Goal: Task Accomplishment & Management: Use online tool/utility

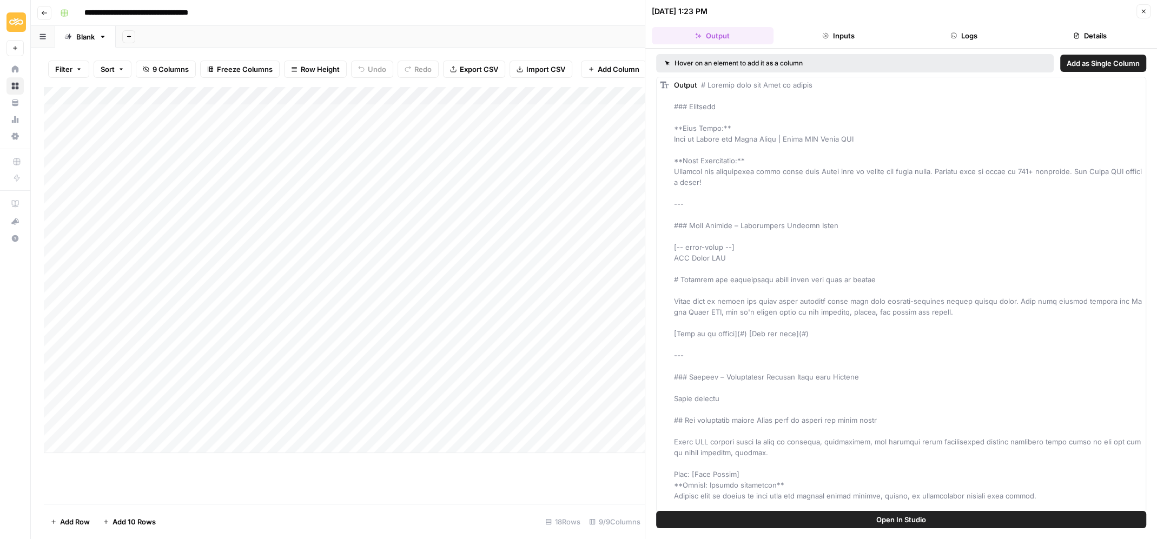
click at [694, 8] on icon "button" at bounding box center [1143, 11] width 6 height 6
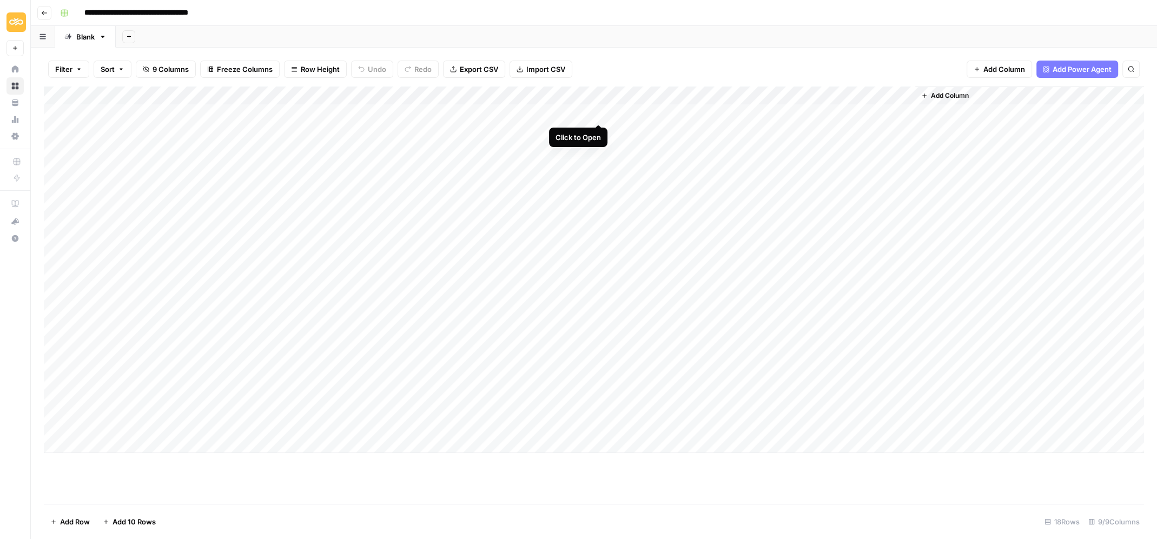
click at [599, 111] on div "Add Column" at bounding box center [594, 270] width 1100 height 367
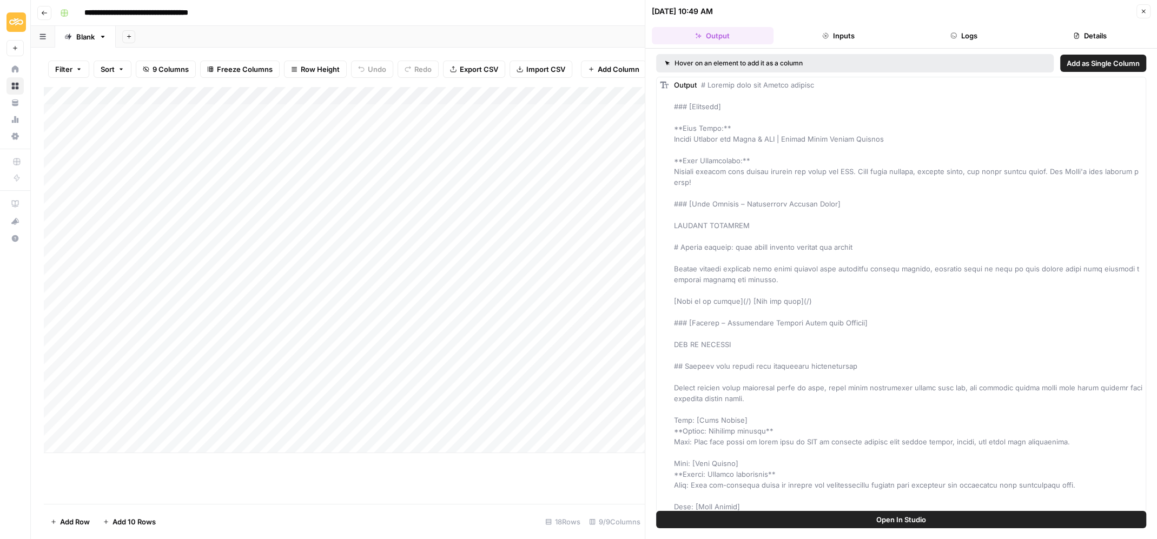
click at [694, 516] on span "Open In Studio" at bounding box center [901, 519] width 50 height 11
click at [694, 34] on button "Logs" at bounding box center [964, 35] width 122 height 17
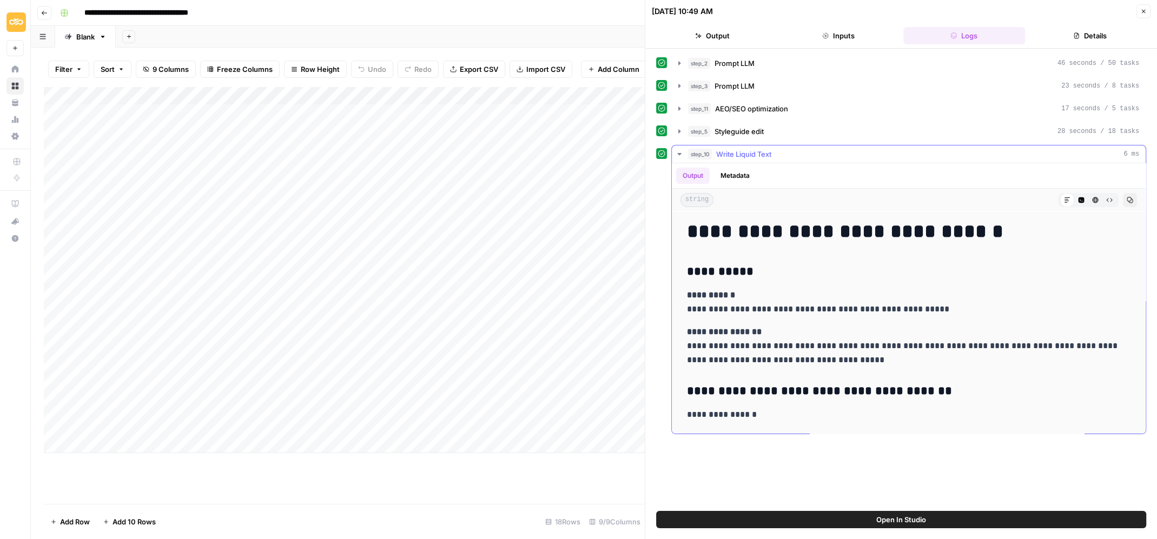
click at [694, 310] on p "**********" at bounding box center [909, 302] width 444 height 28
drag, startPoint x: 818, startPoint y: 306, endPoint x: 794, endPoint y: 304, distance: 24.4
click at [694, 304] on p "**********" at bounding box center [909, 302] width 444 height 28
click at [694, 329] on p "**********" at bounding box center [909, 346] width 444 height 42
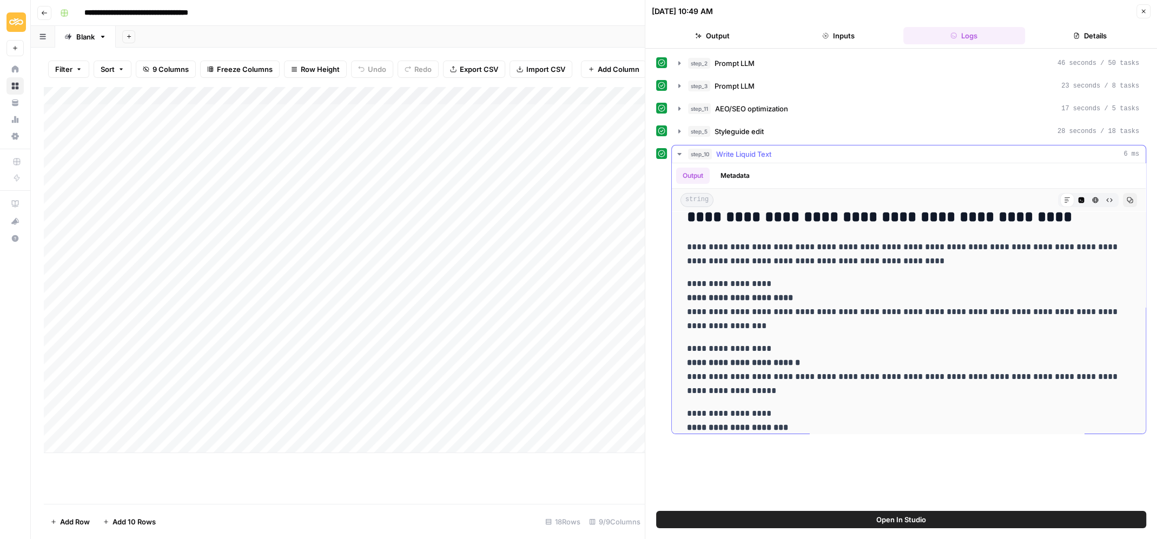
scroll to position [429, 0]
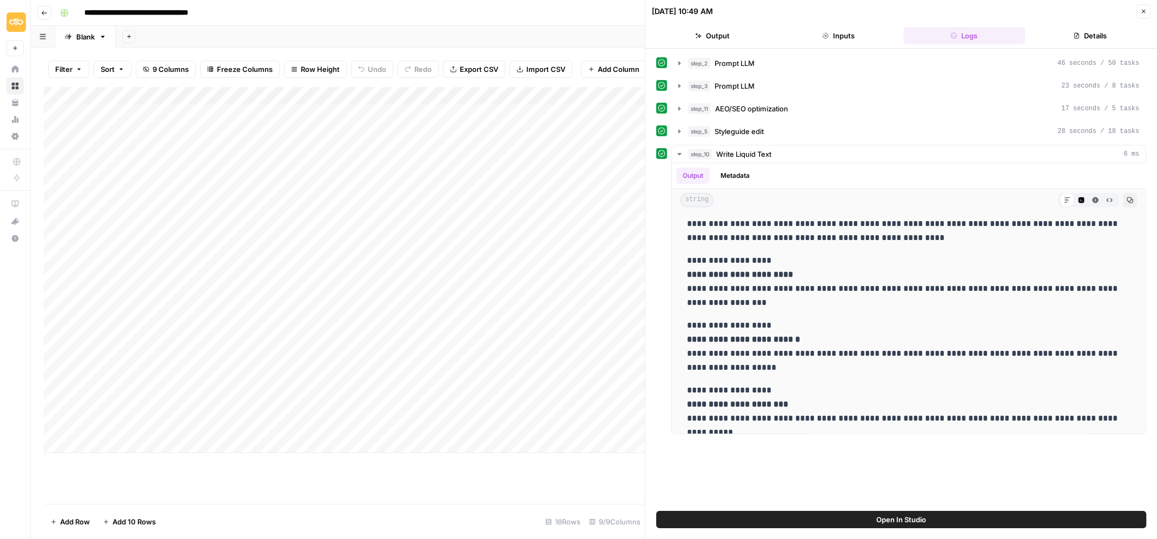
click at [495, 111] on div "Add Column" at bounding box center [344, 270] width 601 height 367
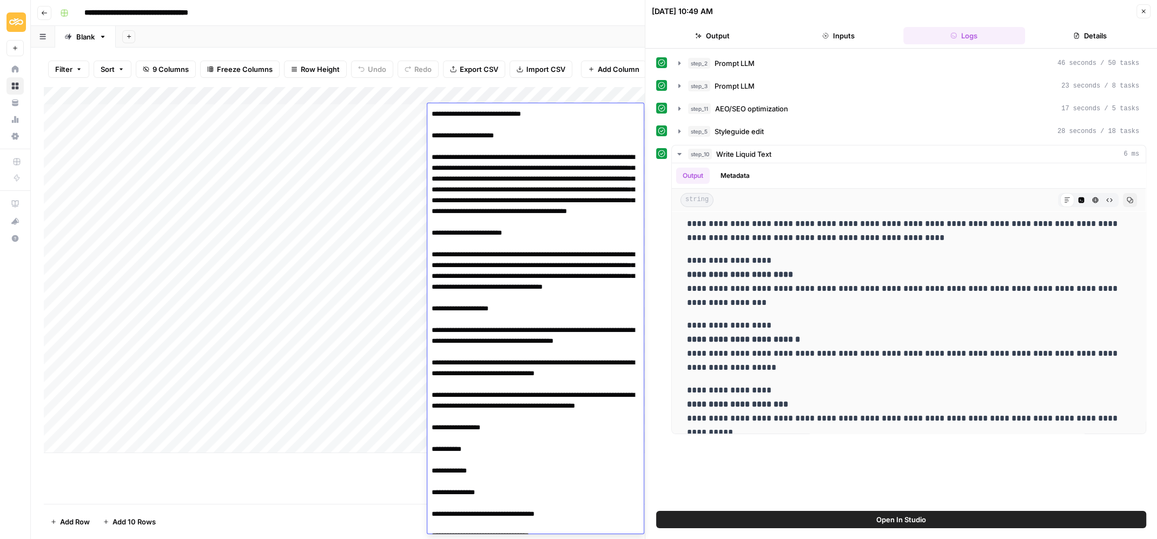
scroll to position [3005, 0]
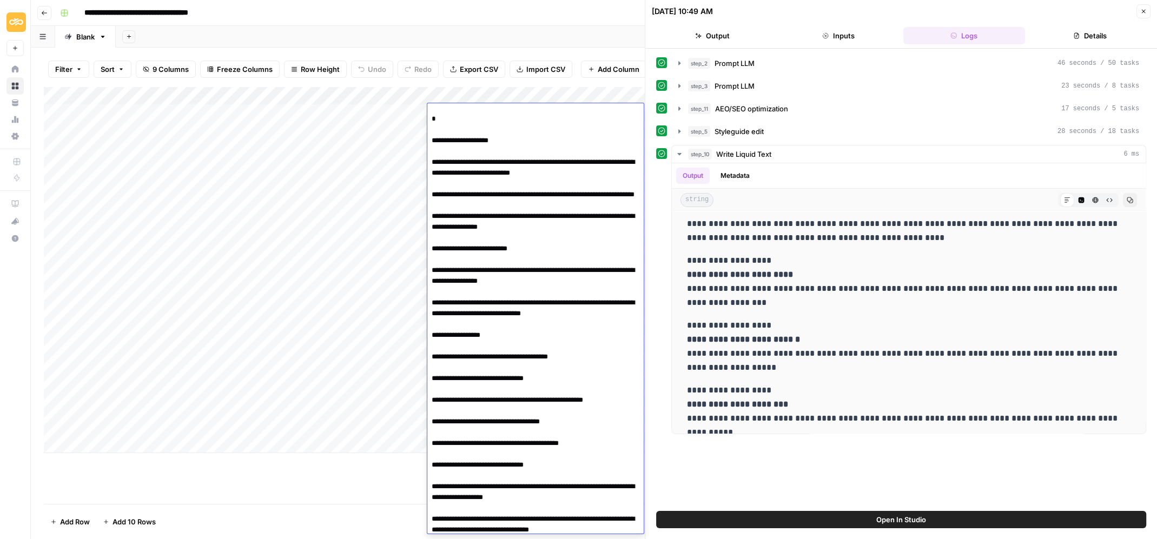
scroll to position [730, 0]
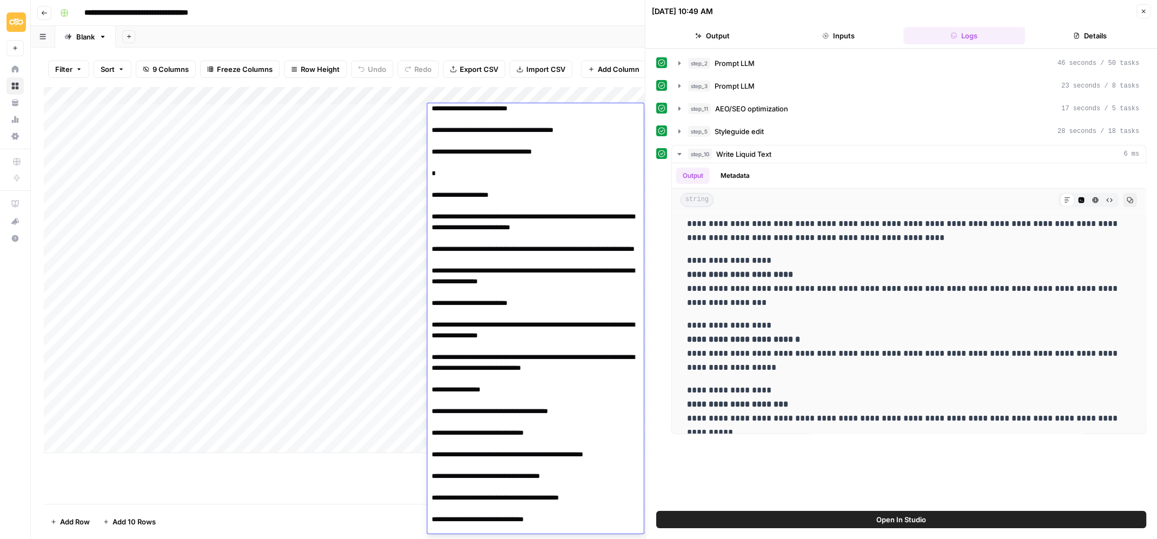
click at [336, 468] on div "Add Column" at bounding box center [344, 295] width 601 height 417
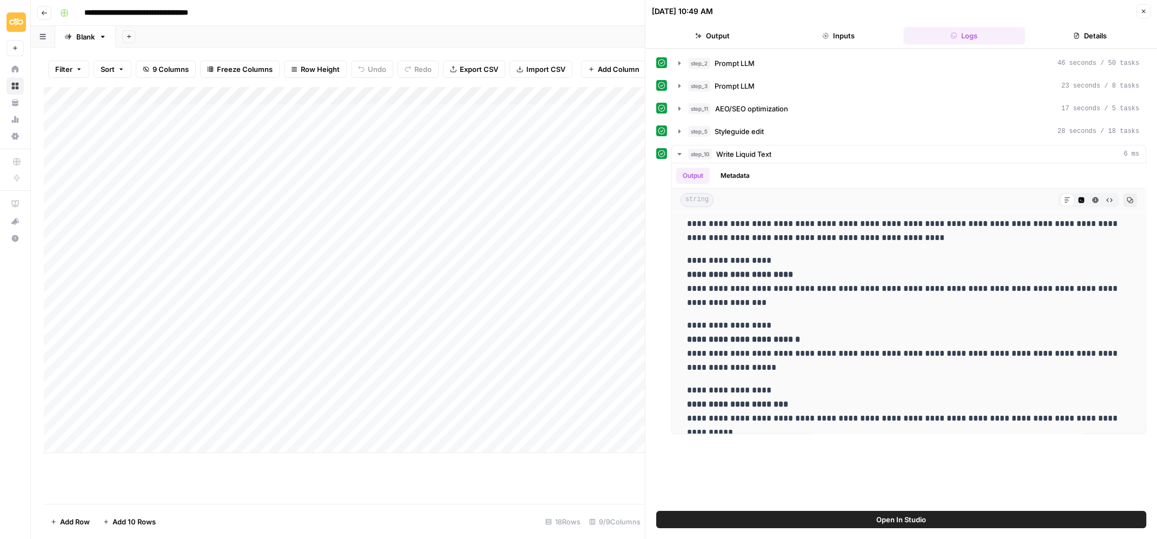
click at [470, 184] on div "Add Column" at bounding box center [344, 270] width 601 height 367
click at [497, 186] on div "Add Column" at bounding box center [344, 270] width 601 height 367
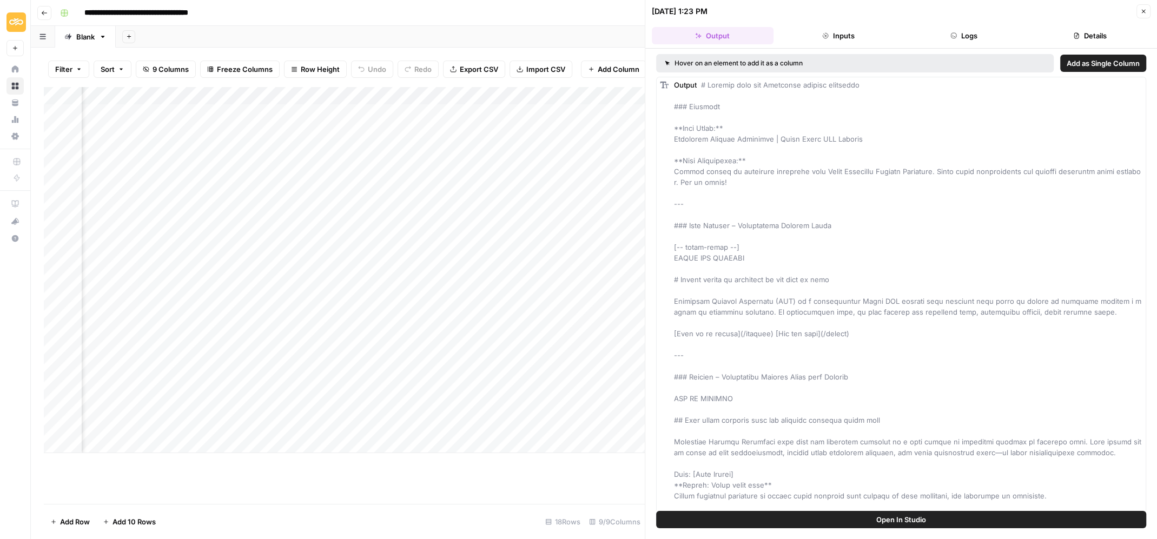
drag, startPoint x: 872, startPoint y: 508, endPoint x: 866, endPoint y: 515, distance: 9.6
click at [694, 518] on button "Open In Studio" at bounding box center [901, 519] width 490 height 17
click at [475, 184] on div "Add Column" at bounding box center [344, 270] width 601 height 367
click at [476, 183] on div "Add Column" at bounding box center [344, 270] width 601 height 367
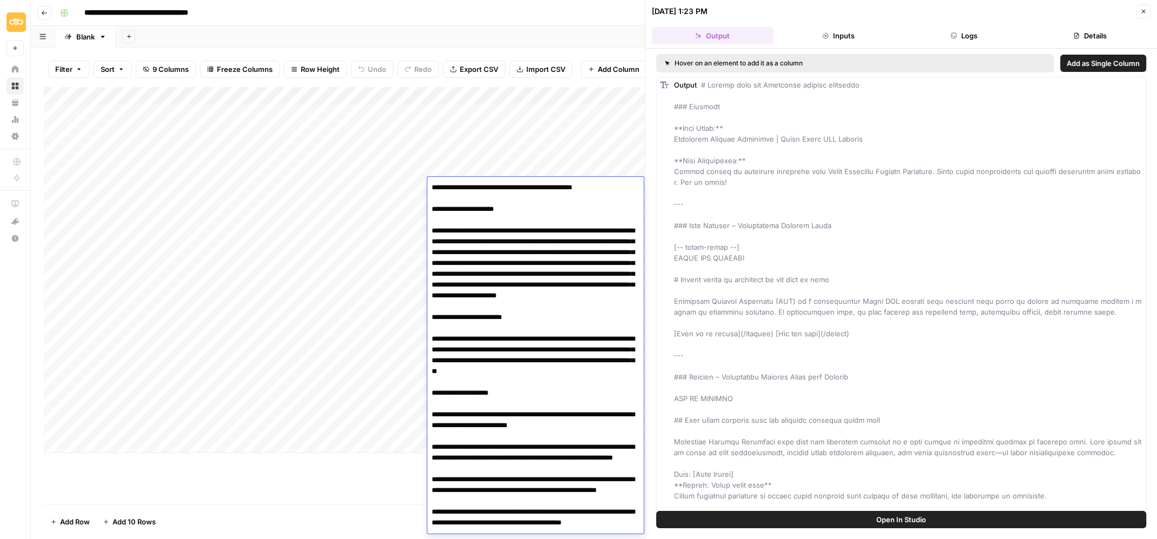
scroll to position [1121, 0]
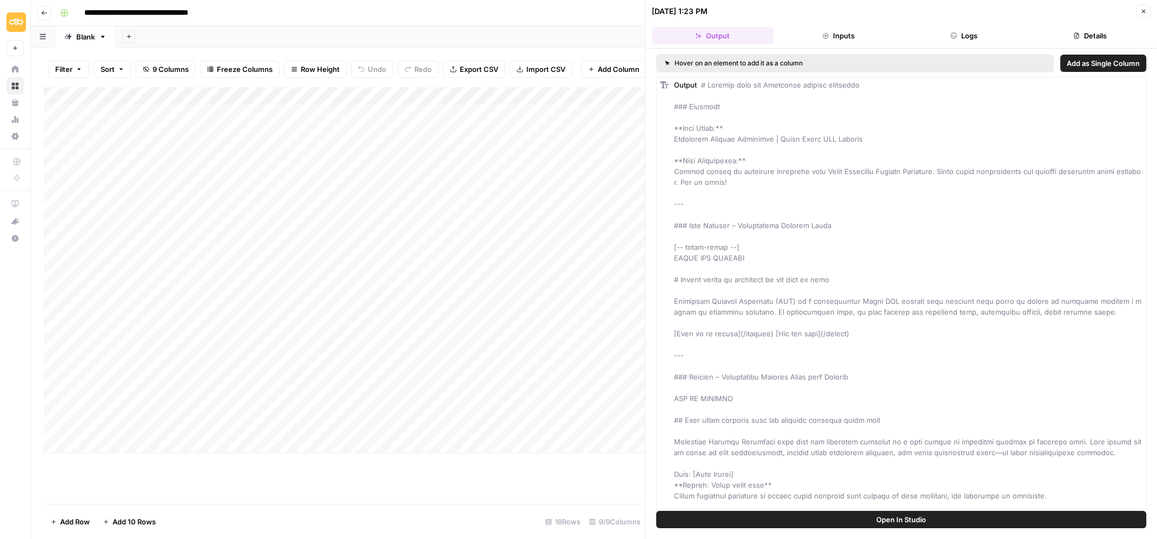
click at [468, 187] on div "Add Column" at bounding box center [344, 270] width 601 height 367
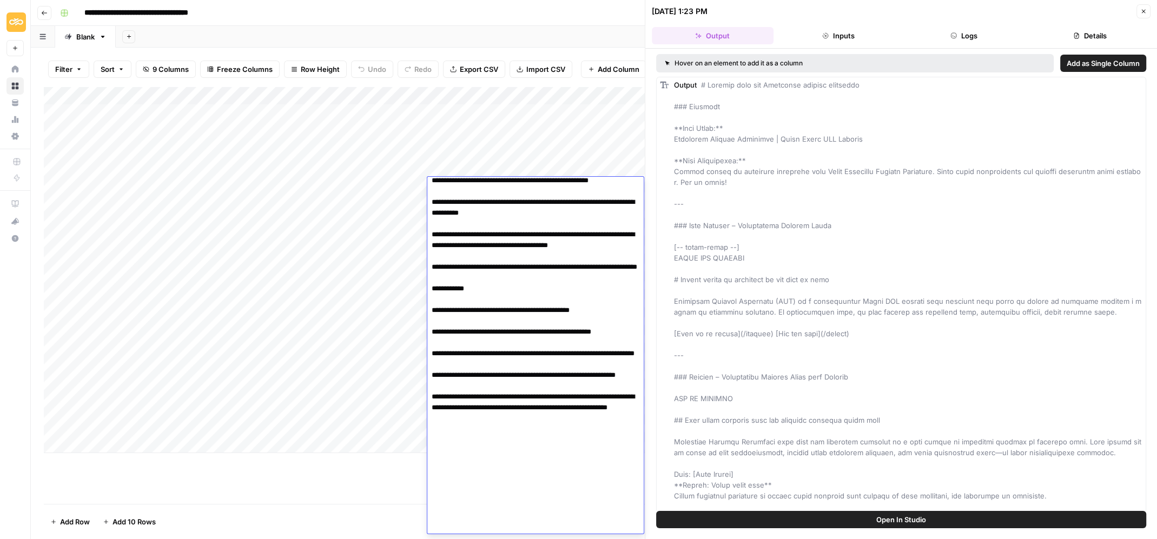
scroll to position [1112, 0]
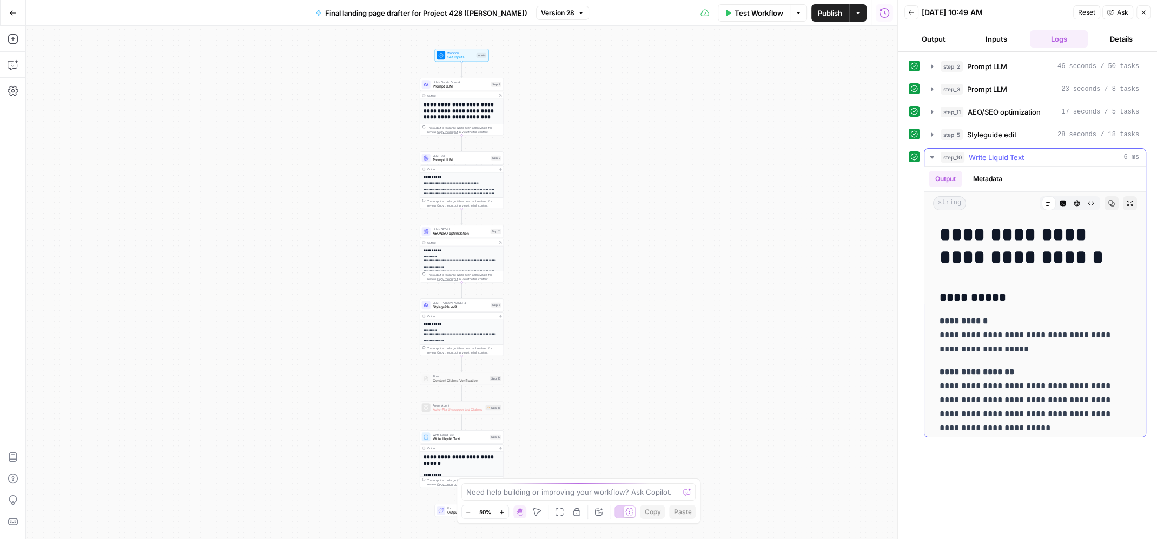
click at [1112, 203] on button "Copy" at bounding box center [1111, 203] width 14 height 14
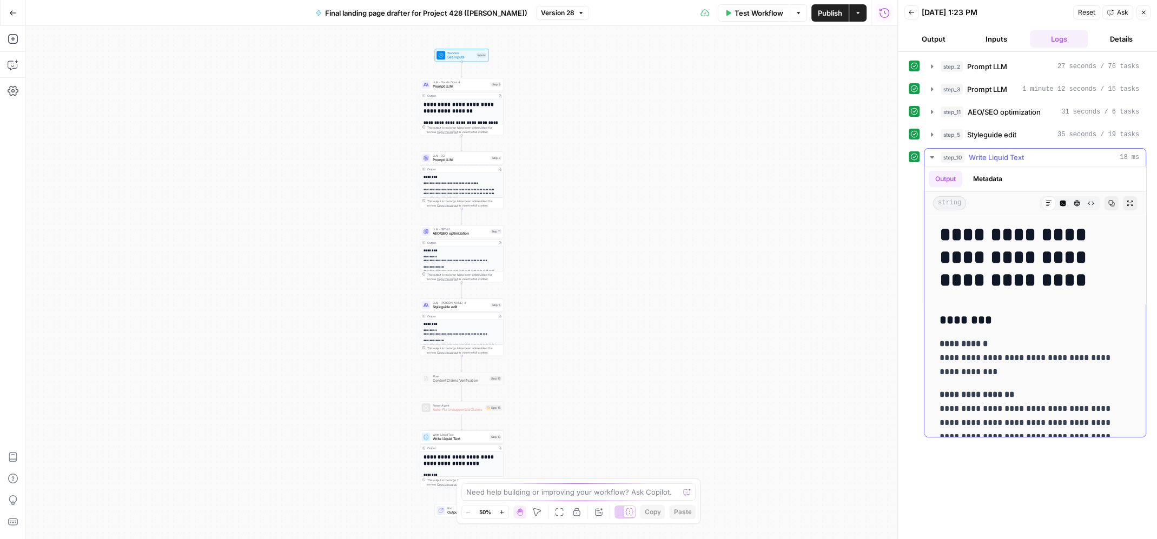
click at [1114, 204] on button "Copy" at bounding box center [1111, 203] width 14 height 14
